Goal: Find specific page/section

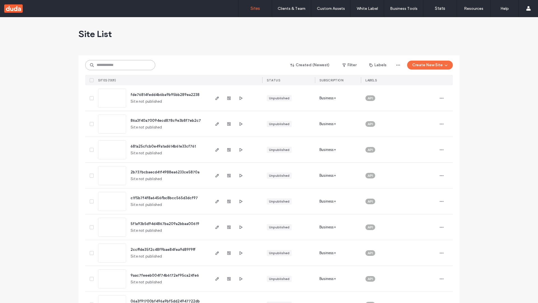
click at [120, 65] on input at bounding box center [120, 65] width 70 height 10
type input "**********"
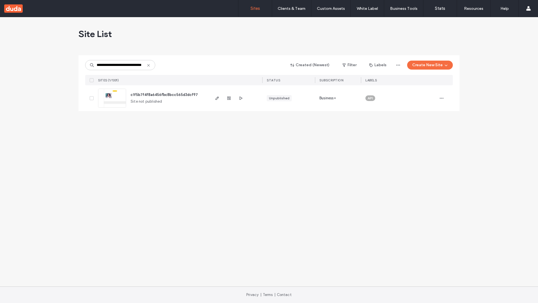
click at [165, 95] on span "c1f5b7f4f8a6456fbc8bcc565d3dcf97" at bounding box center [164, 95] width 67 height 4
